Goal: Task Accomplishment & Management: Complete application form

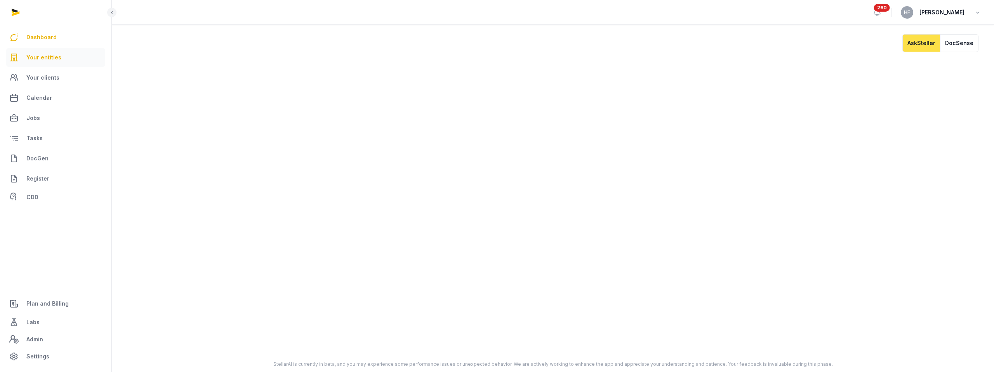
click at [51, 53] on span "Your entities" at bounding box center [43, 57] width 35 height 9
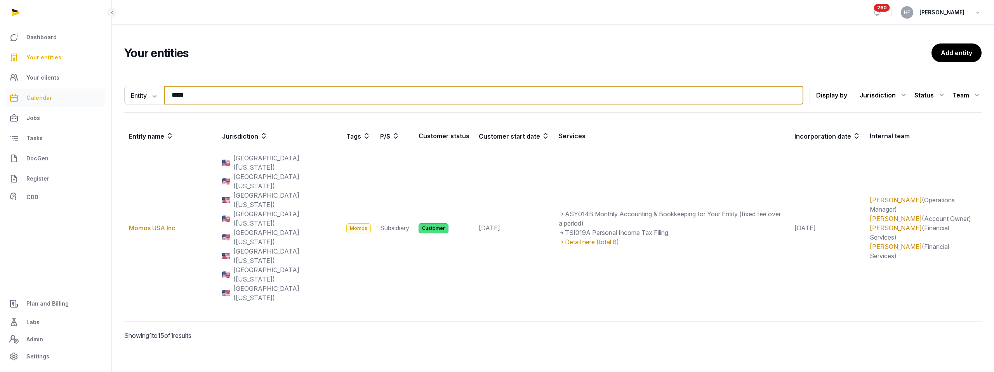
drag, startPoint x: 212, startPoint y: 96, endPoint x: 93, endPoint y: 91, distance: 119.0
click at [100, 91] on div "Dashboard Your entities Your clients Calendar Jobs Tasks DocGen Register CDD Pl…" at bounding box center [497, 189] width 994 height 378
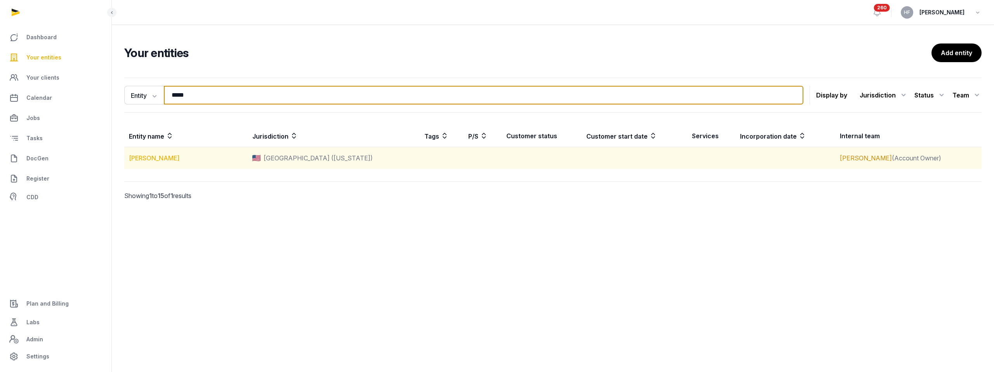
type input "*****"
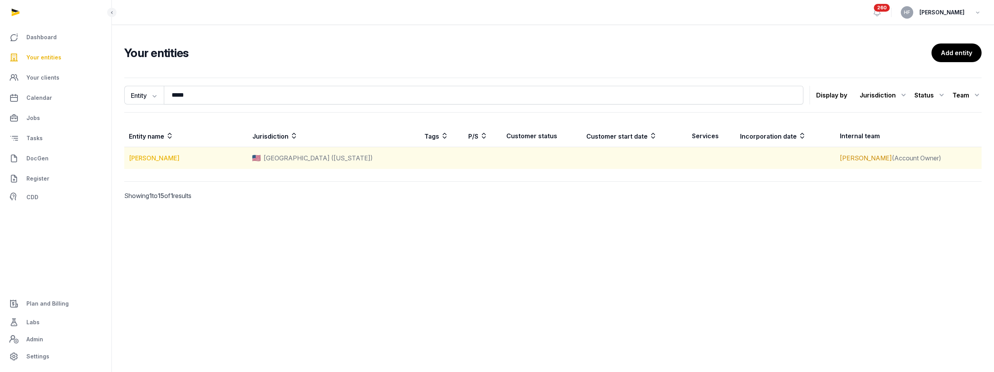
click at [167, 159] on link "[PERSON_NAME]" at bounding box center [154, 158] width 50 height 8
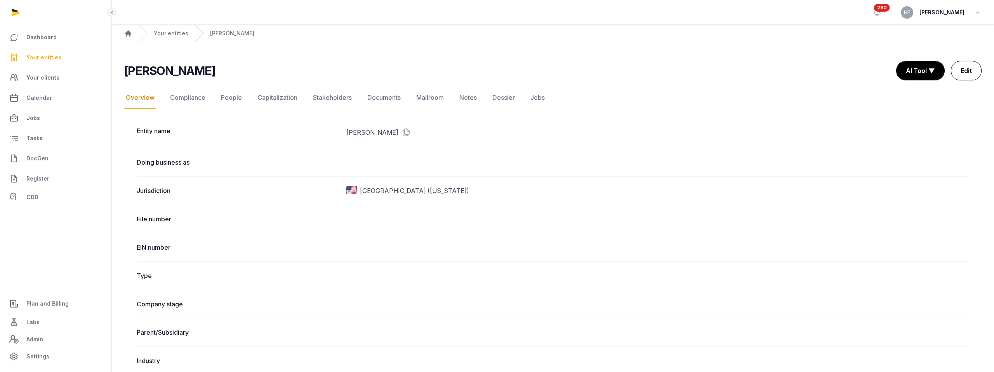
click at [970, 73] on link "Edit" at bounding box center [966, 70] width 31 height 19
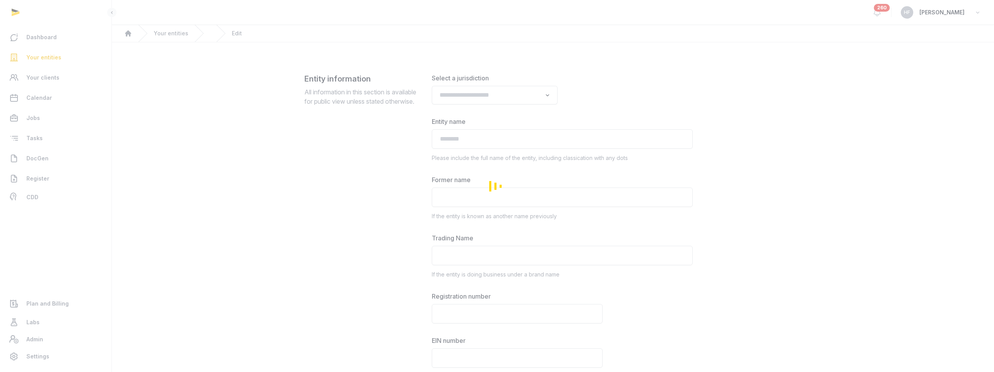
type input "**********"
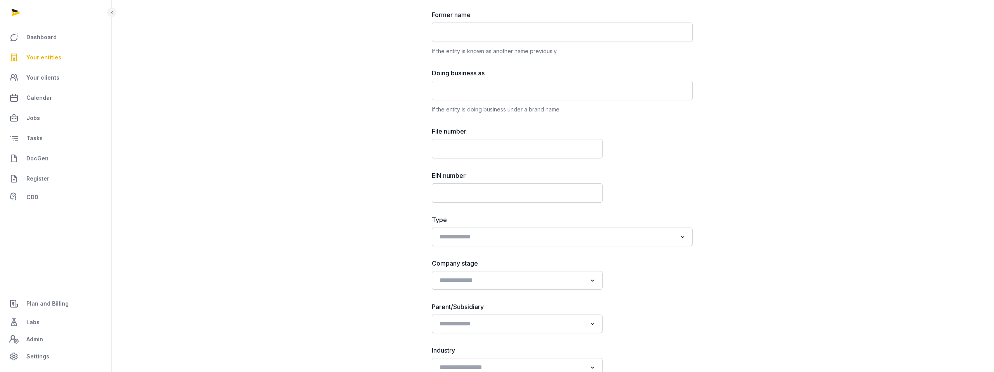
scroll to position [169, 0]
click at [510, 226] on div "Search for option" at bounding box center [557, 232] width 242 height 12
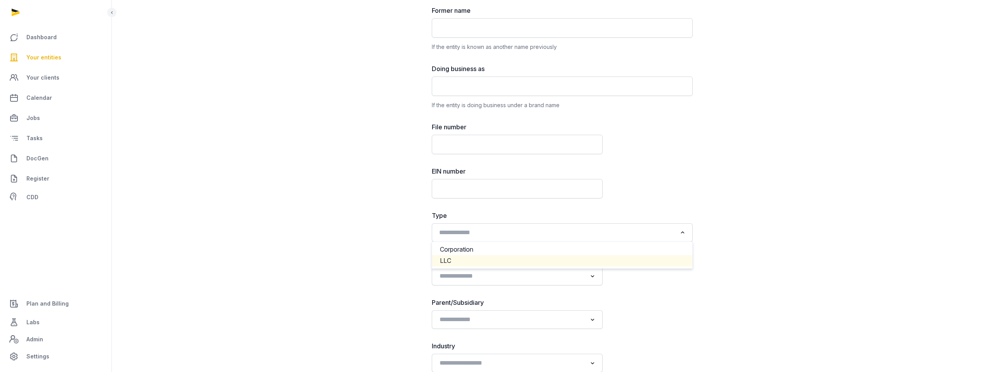
click at [468, 259] on li "LLC" at bounding box center [562, 260] width 260 height 11
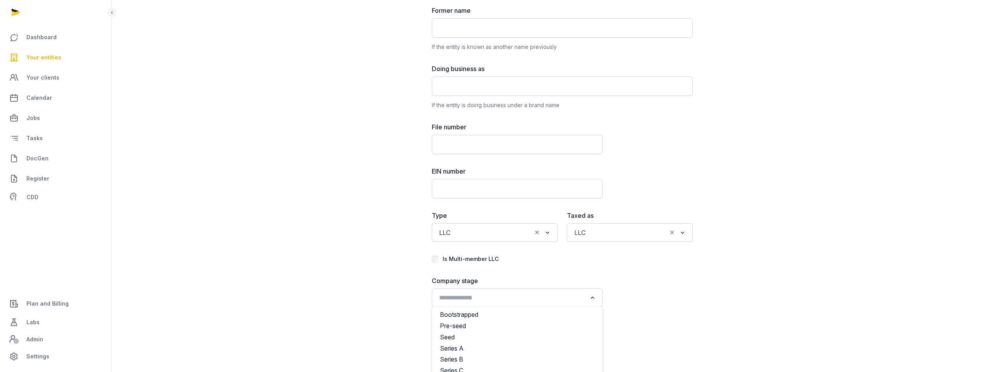
click at [503, 299] on input "Search for option" at bounding box center [512, 297] width 150 height 11
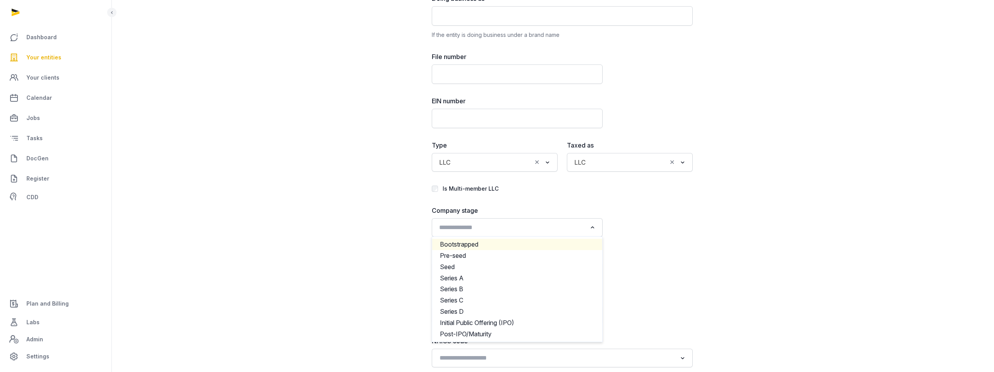
scroll to position [240, 0]
click at [467, 245] on li "Bootstrapped" at bounding box center [517, 243] width 170 height 11
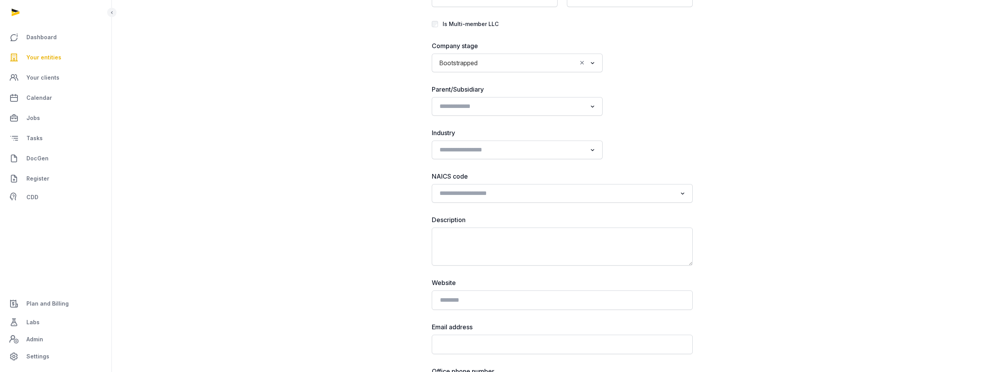
scroll to position [405, 0]
click at [502, 150] on input "Search for option" at bounding box center [512, 149] width 150 height 11
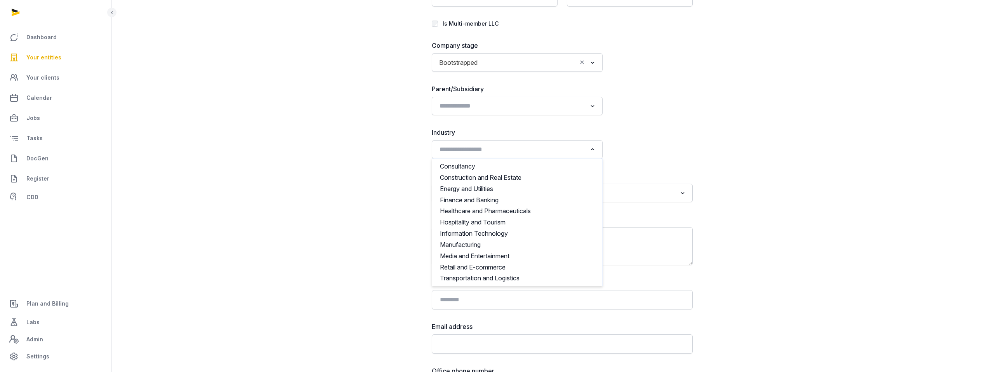
click at [645, 156] on div "**********" at bounding box center [562, 296] width 261 height 1255
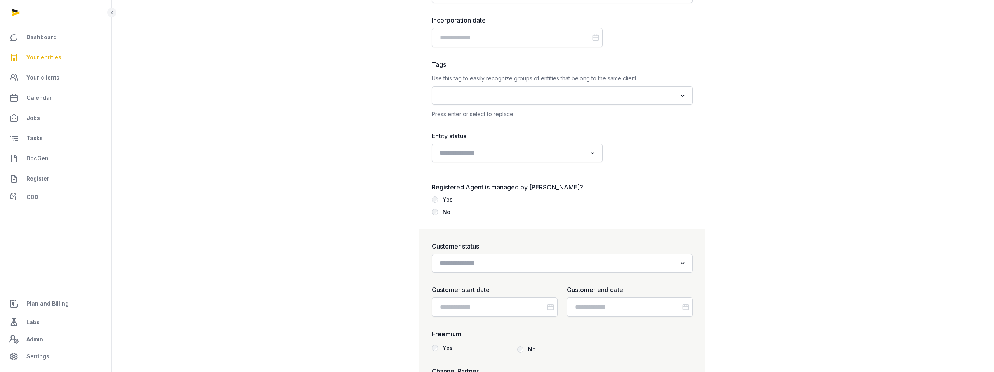
scroll to position [894, 0]
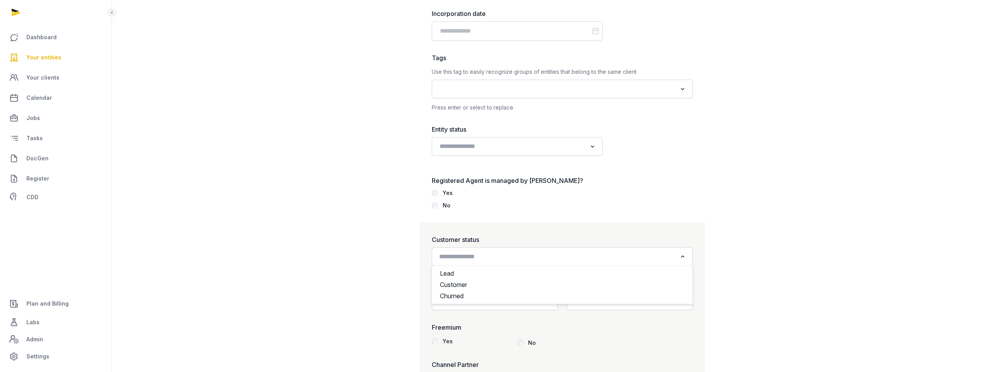
click at [486, 254] on input "Search for option" at bounding box center [557, 256] width 240 height 11
click at [467, 272] on li "Lead" at bounding box center [562, 273] width 260 height 11
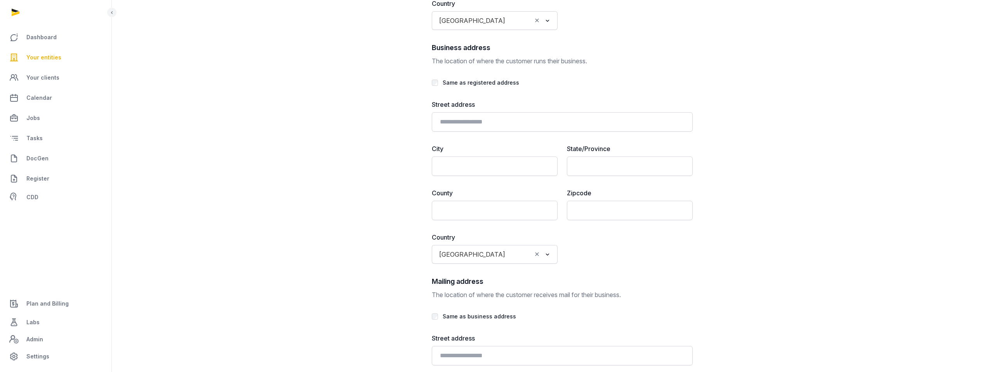
scroll to position [1808, 0]
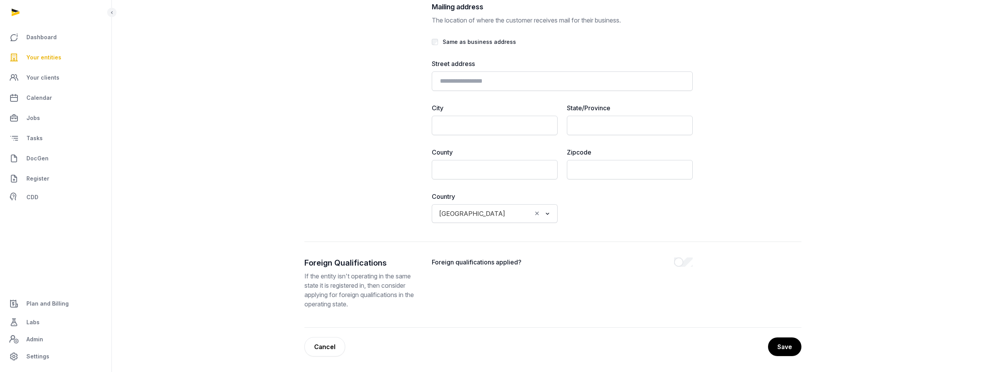
click at [787, 348] on button "Save" at bounding box center [784, 347] width 33 height 19
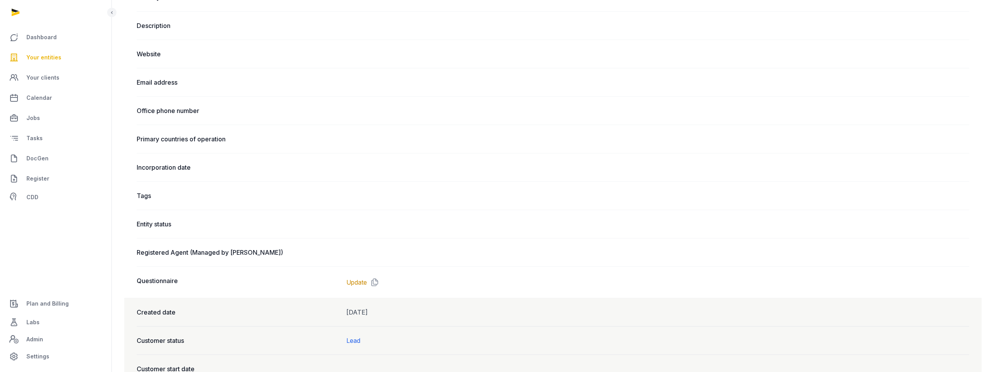
scroll to position [406, 0]
click at [355, 281] on link "Update" at bounding box center [356, 281] width 21 height 9
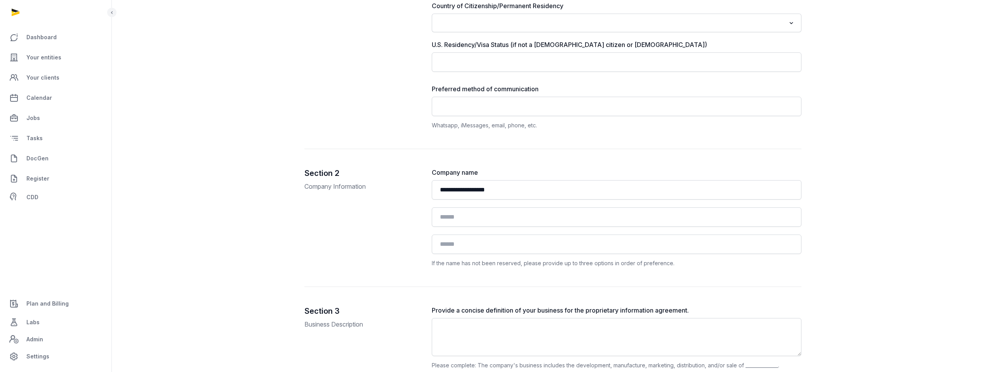
scroll to position [267, 0]
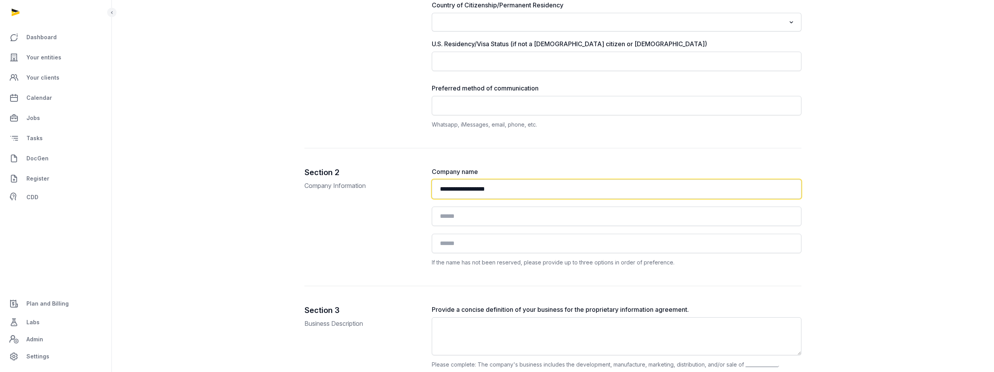
drag, startPoint x: 506, startPoint y: 188, endPoint x: 435, endPoint y: 175, distance: 71.9
click at [435, 175] on div "**********" at bounding box center [617, 217] width 370 height 100
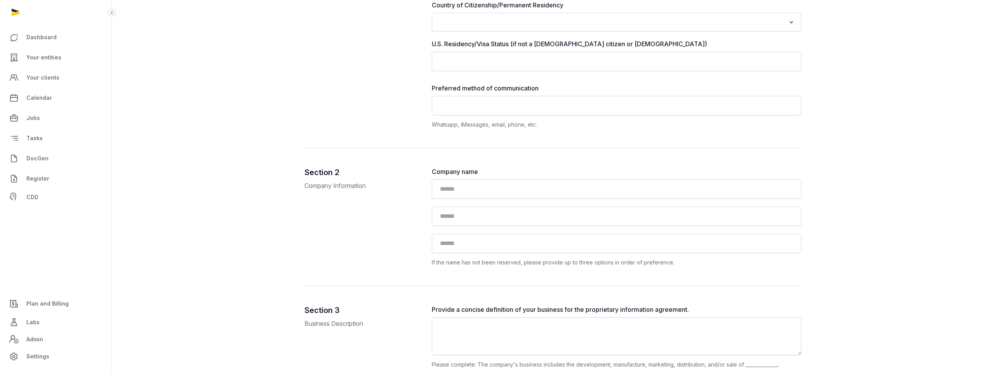
click at [382, 206] on div "Section 2 Company Information" at bounding box center [361, 217] width 115 height 100
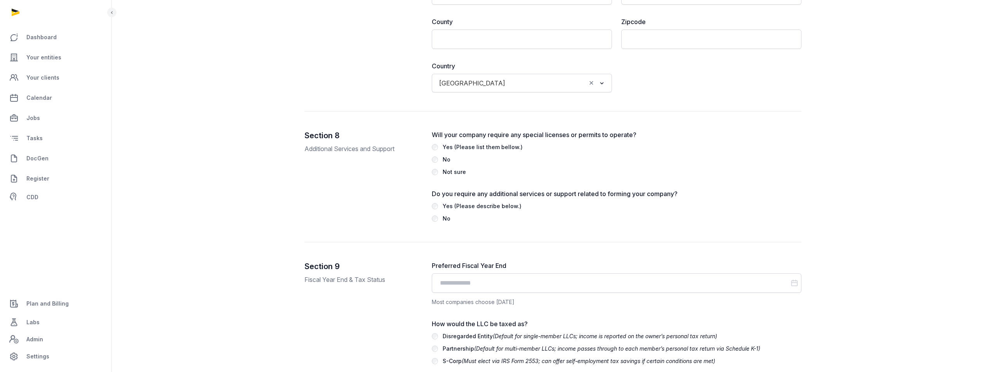
scroll to position [1847, 0]
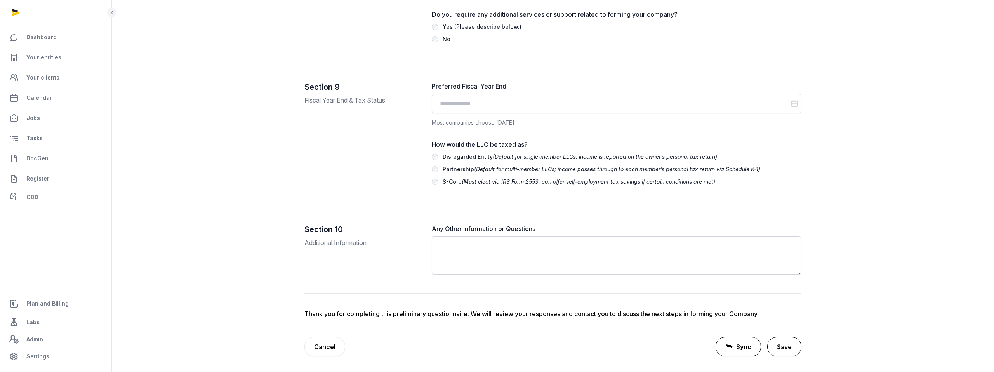
click at [791, 342] on button "Save" at bounding box center [784, 346] width 34 height 19
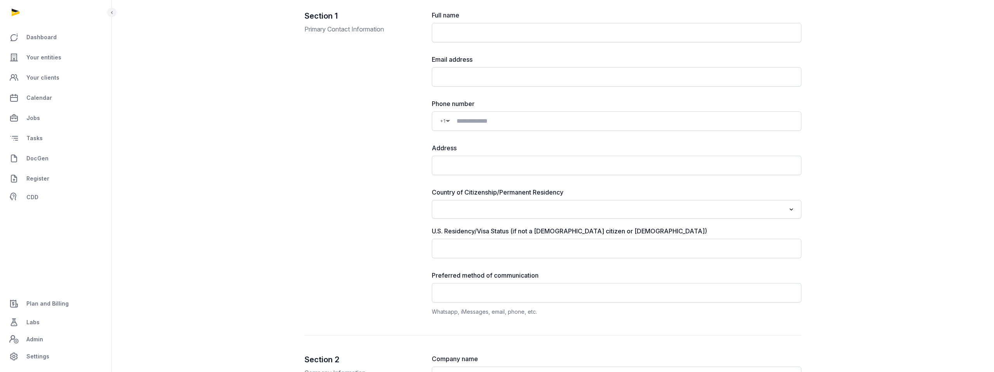
scroll to position [0, 0]
